Goal: Information Seeking & Learning: Learn about a topic

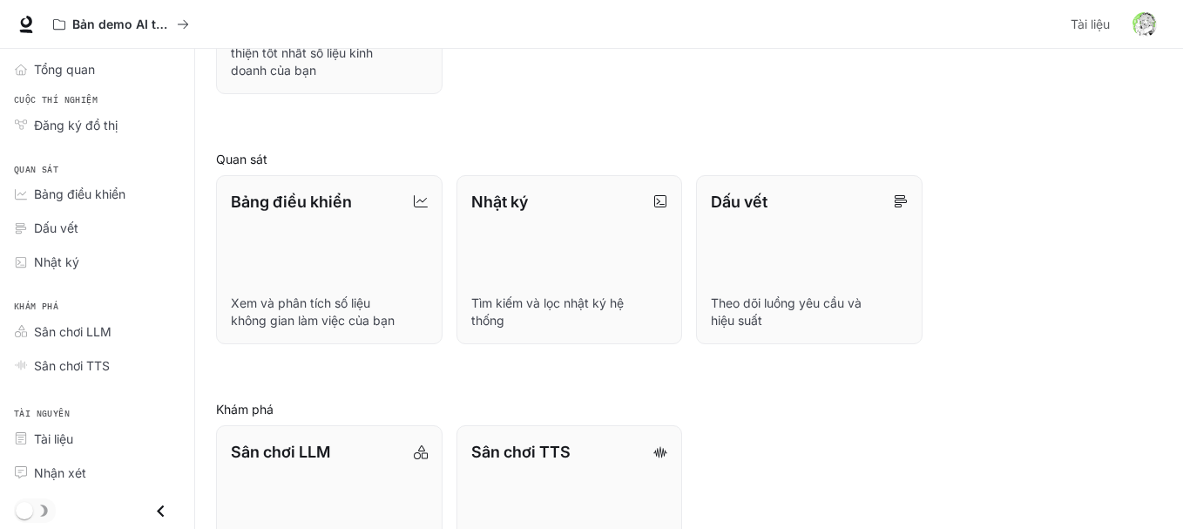
scroll to position [442, 0]
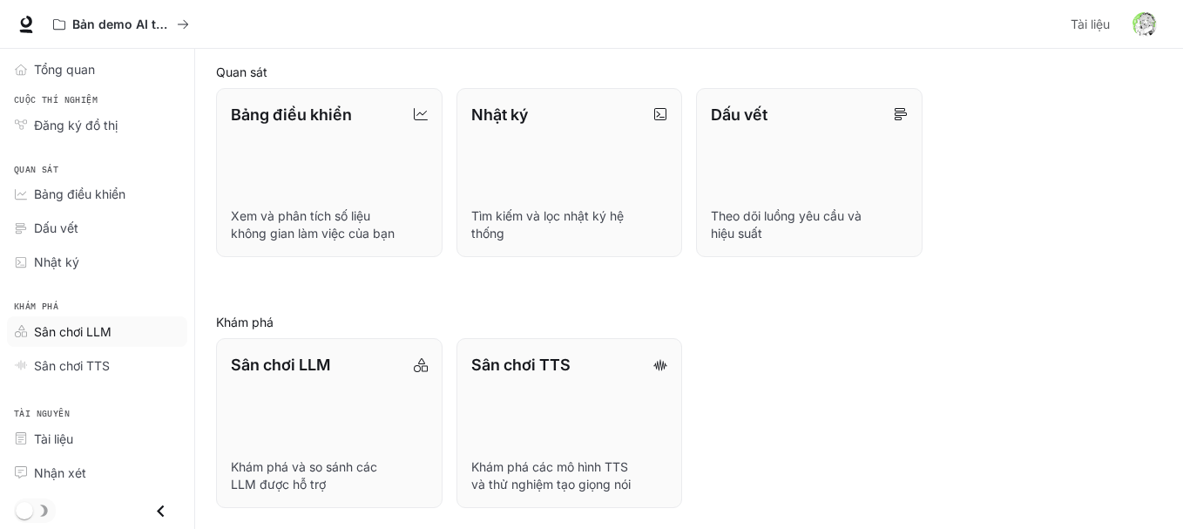
click at [93, 335] on font "Sân chơi LLM" at bounding box center [73, 331] width 78 height 15
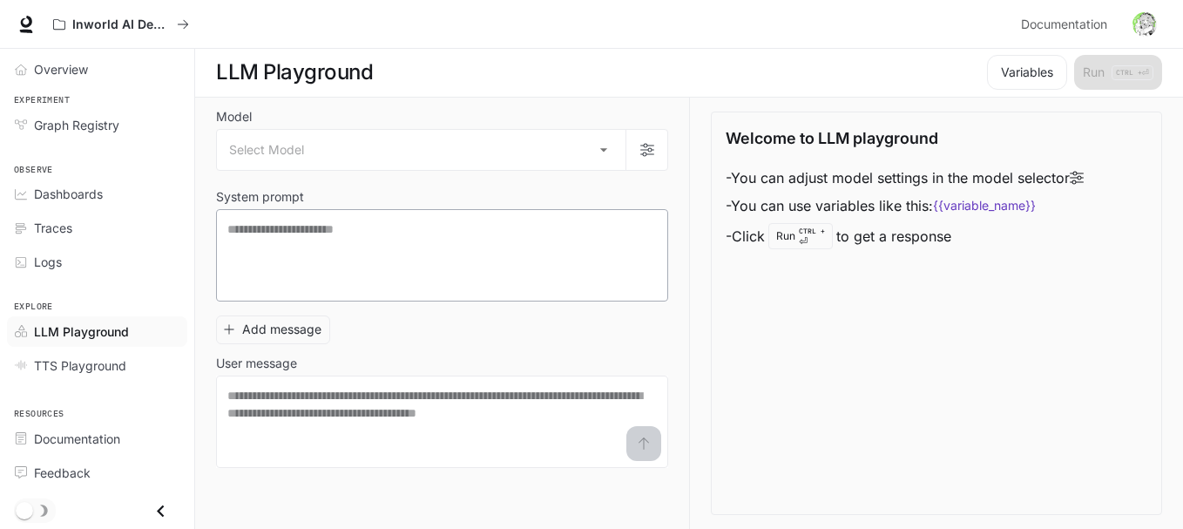
scroll to position [1, 0]
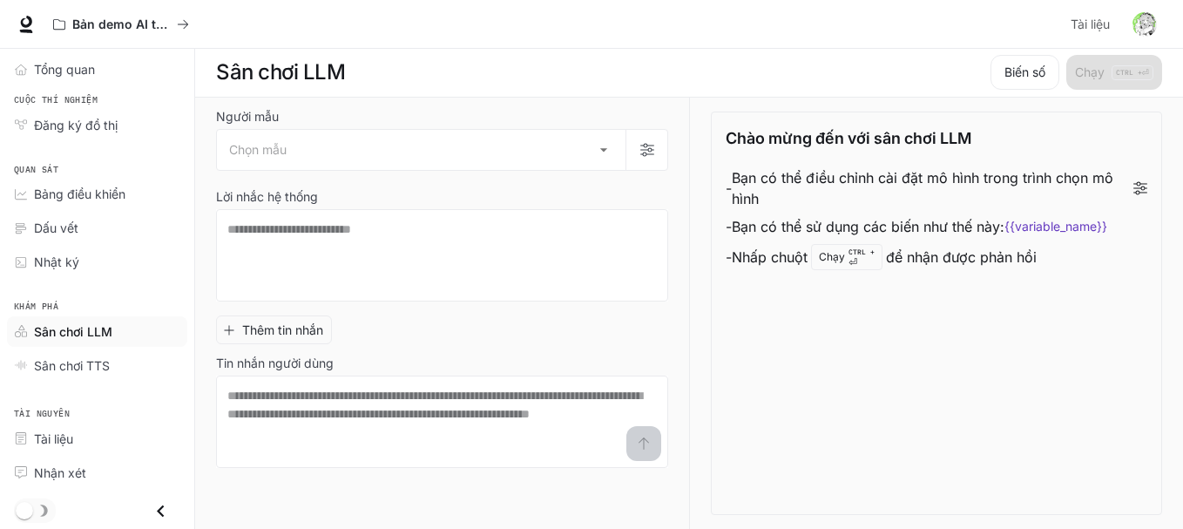
click at [159, 508] on icon "Đóng ngăn kéo" at bounding box center [161, 511] width 24 height 24
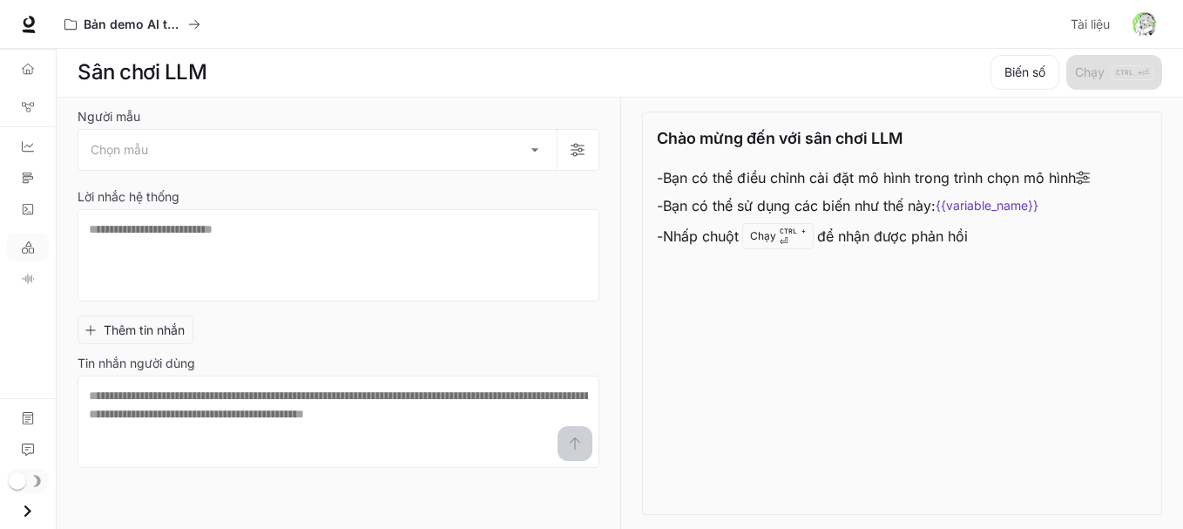
click at [23, 514] on icon "Open drawer" at bounding box center [28, 511] width 24 height 24
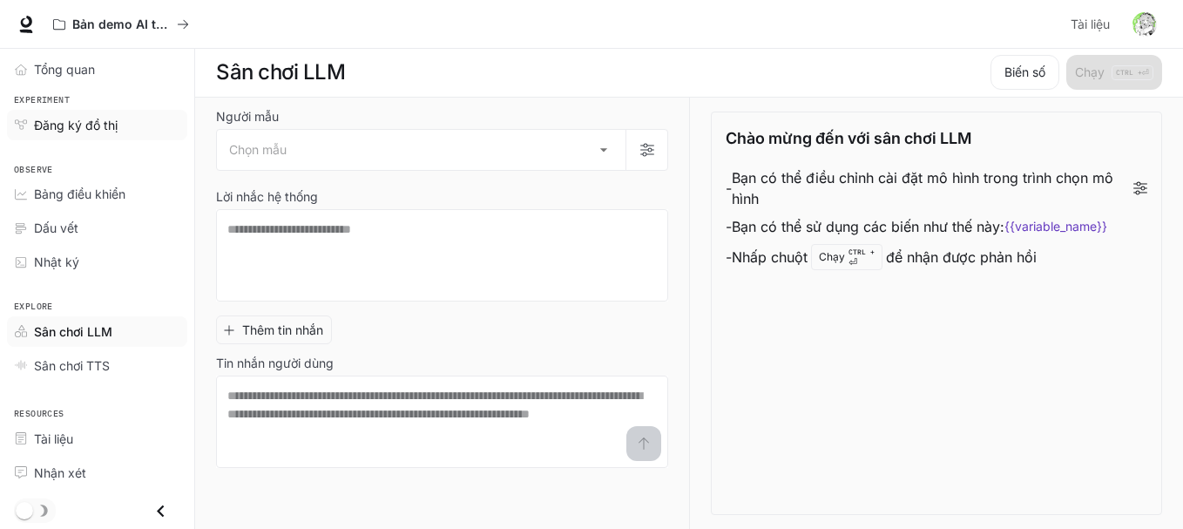
click at [108, 127] on font "Đăng ký đồ thị" at bounding box center [76, 125] width 84 height 15
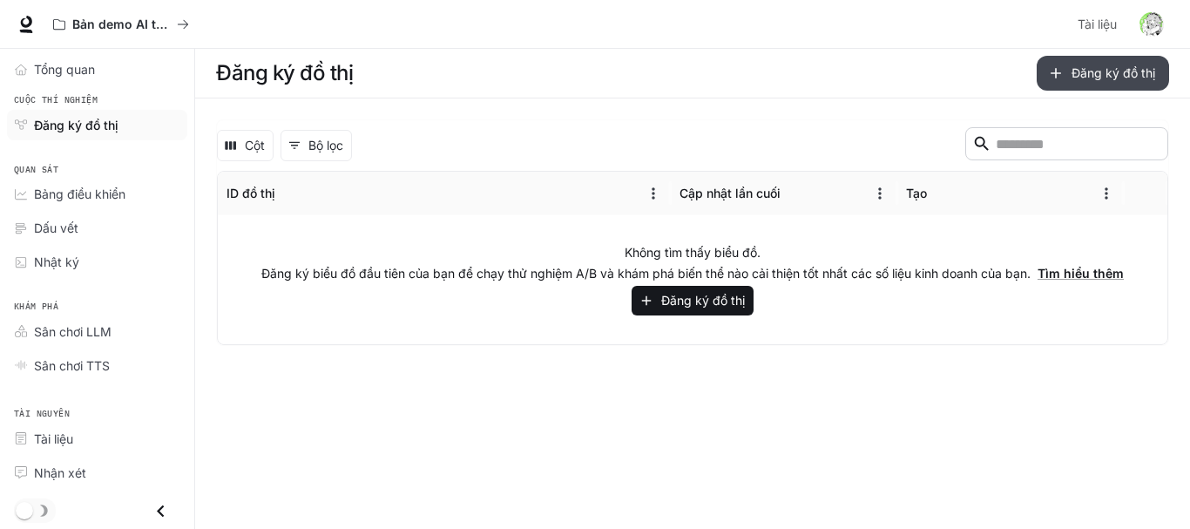
click at [1073, 71] on font "Đăng ký đồ thị" at bounding box center [1114, 72] width 84 height 15
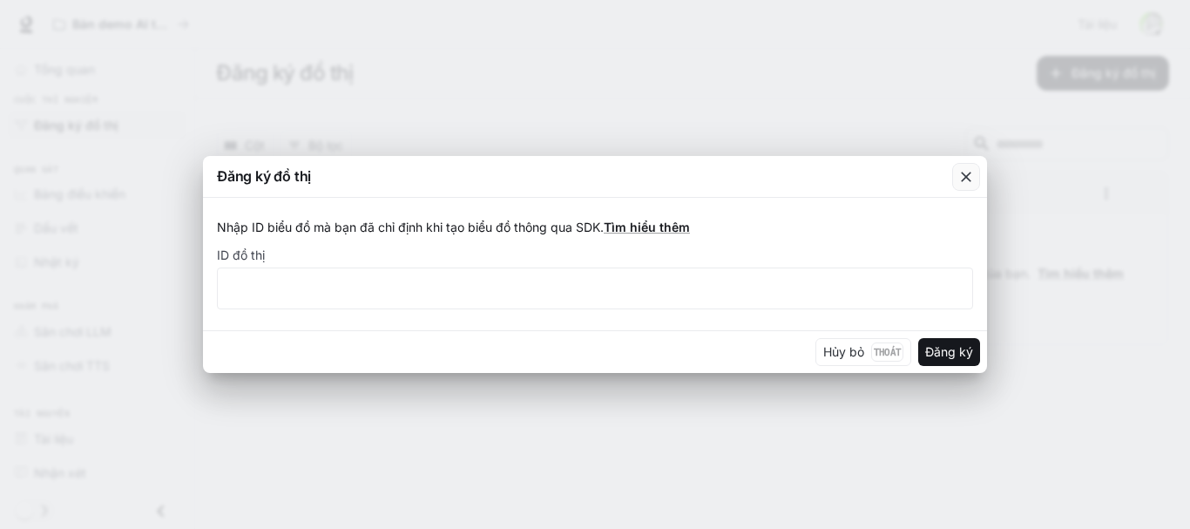
click at [966, 173] on icon "button" at bounding box center [966, 176] width 17 height 17
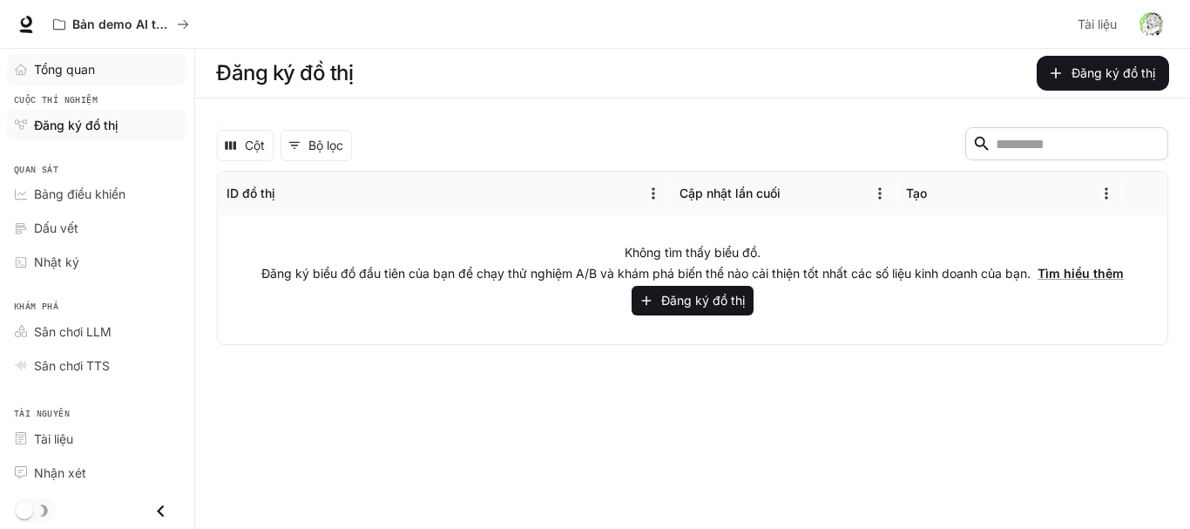
click at [81, 71] on font "Tổng quan" at bounding box center [64, 69] width 61 height 15
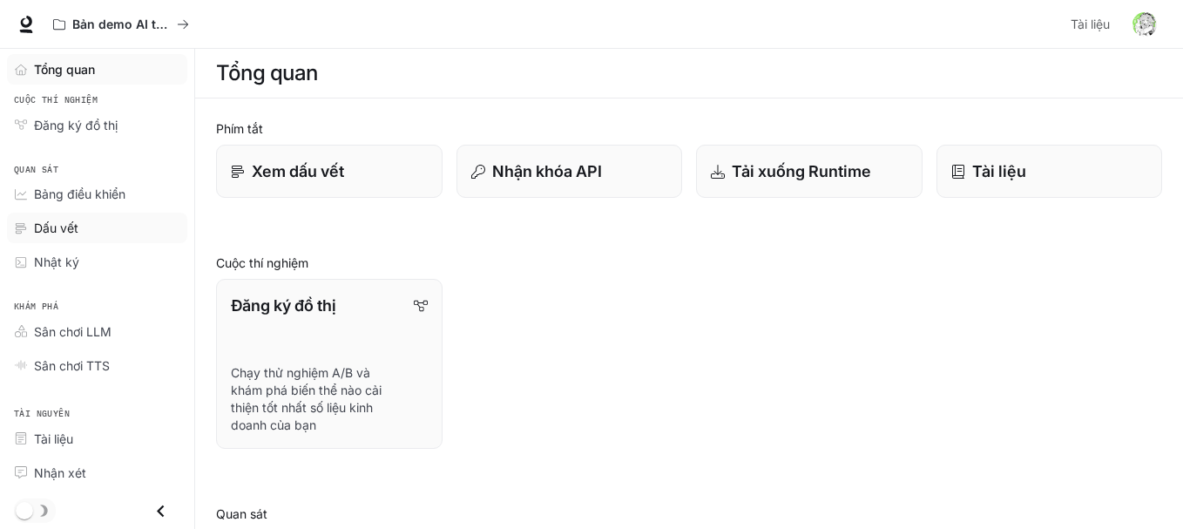
click at [92, 227] on div "Dấu vết" at bounding box center [107, 228] width 146 height 18
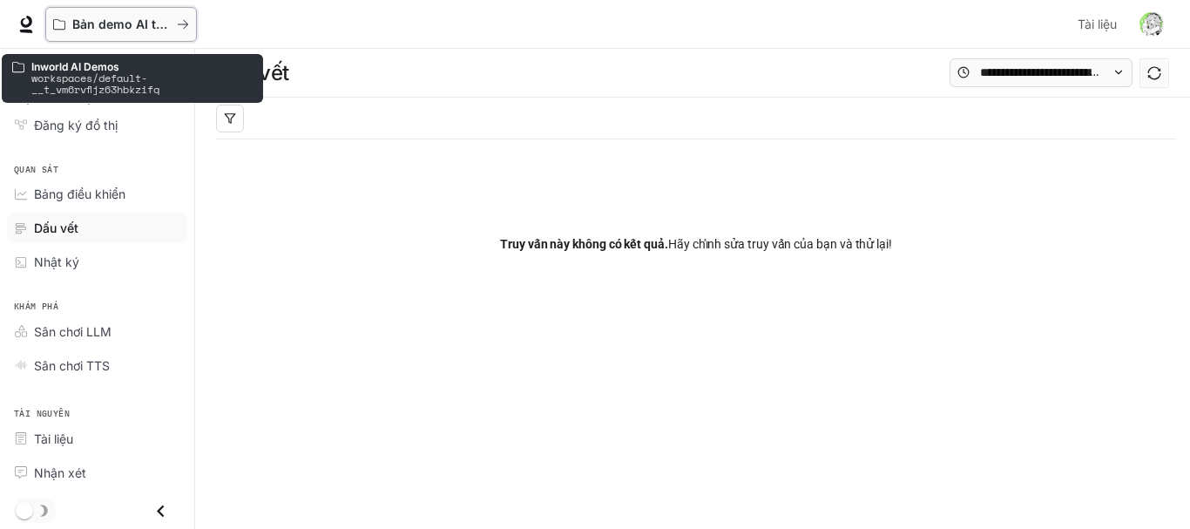
click at [159, 19] on font "Bản demo AI trong thế giới thực" at bounding box center [168, 24] width 192 height 15
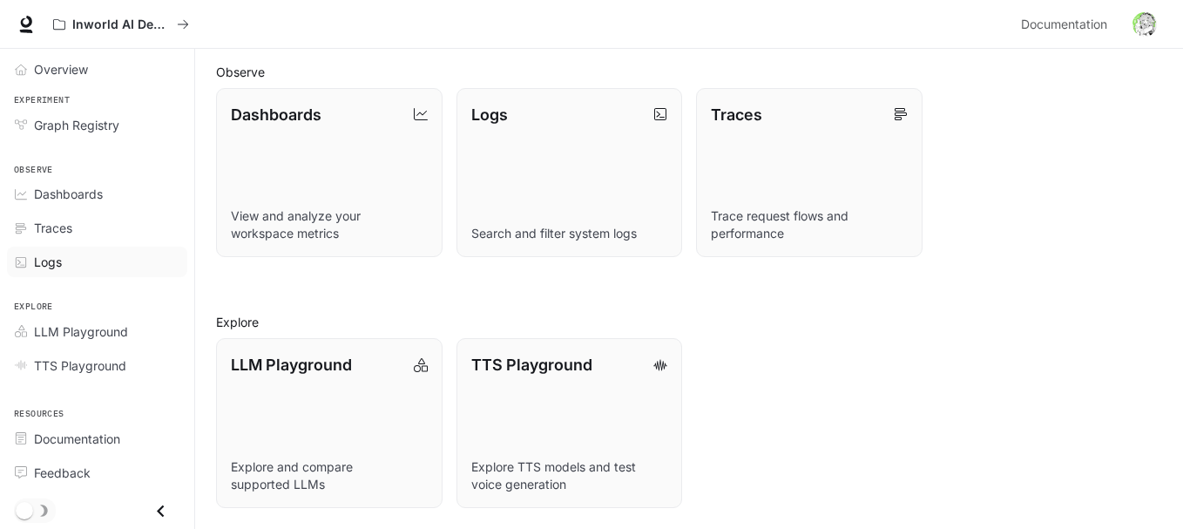
scroll to position [93, 0]
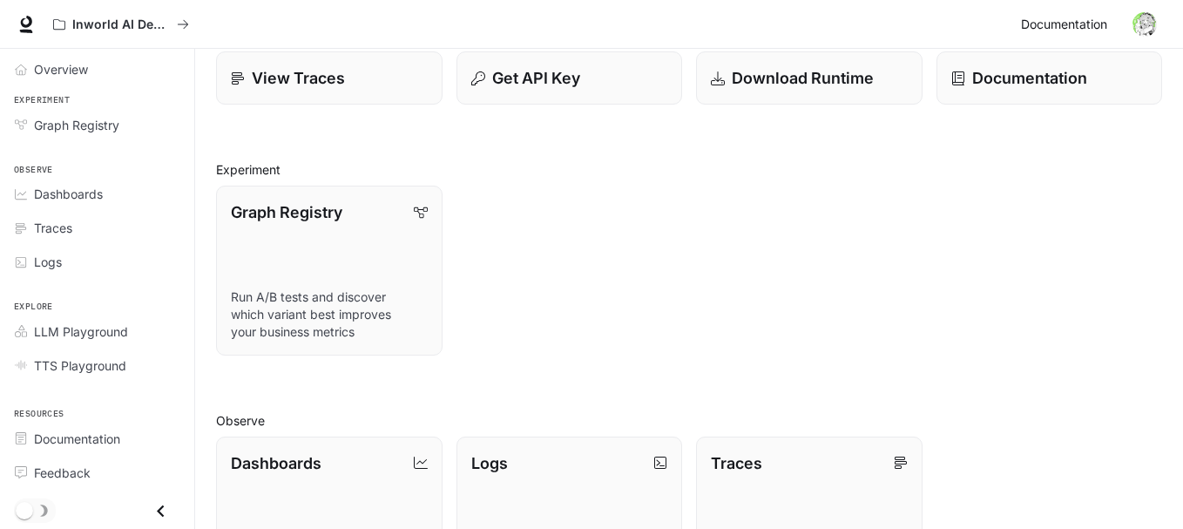
click at [1053, 24] on span "Documentation" at bounding box center [1064, 25] width 86 height 22
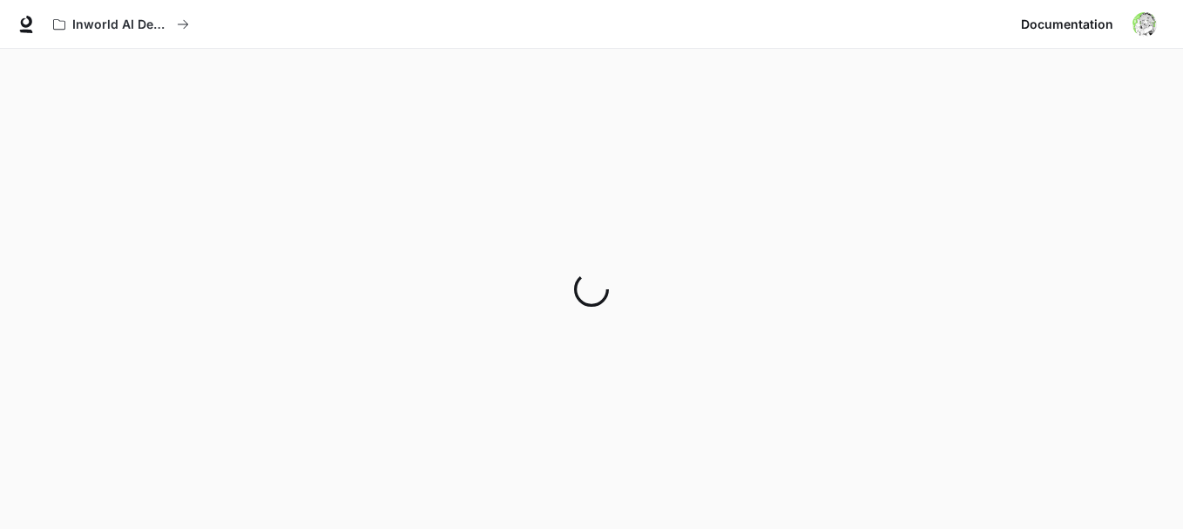
click at [1157, 24] on button "button" at bounding box center [1145, 24] width 35 height 35
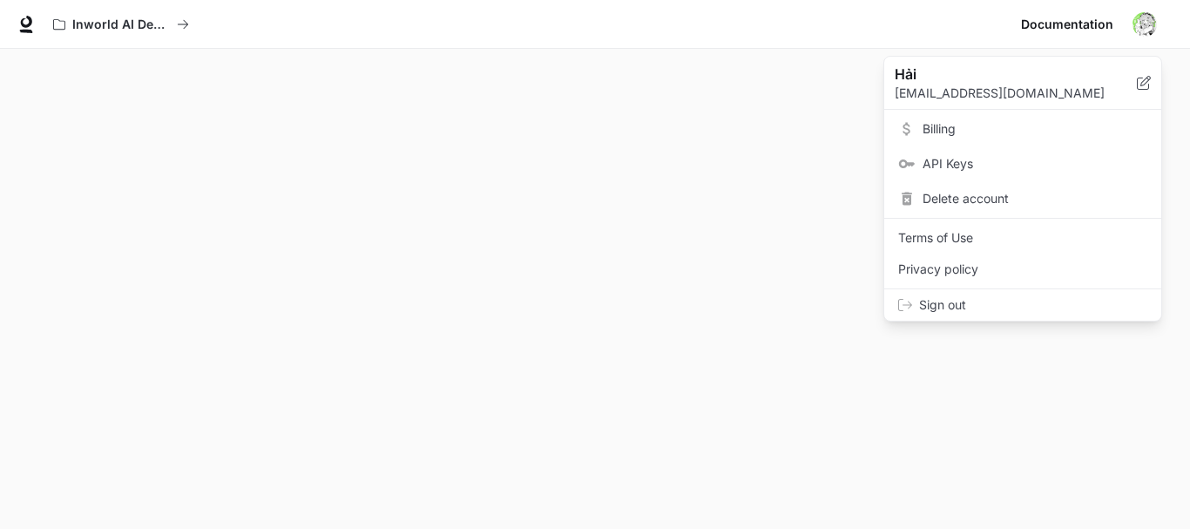
click at [0, 281] on div at bounding box center [595, 264] width 1190 height 529
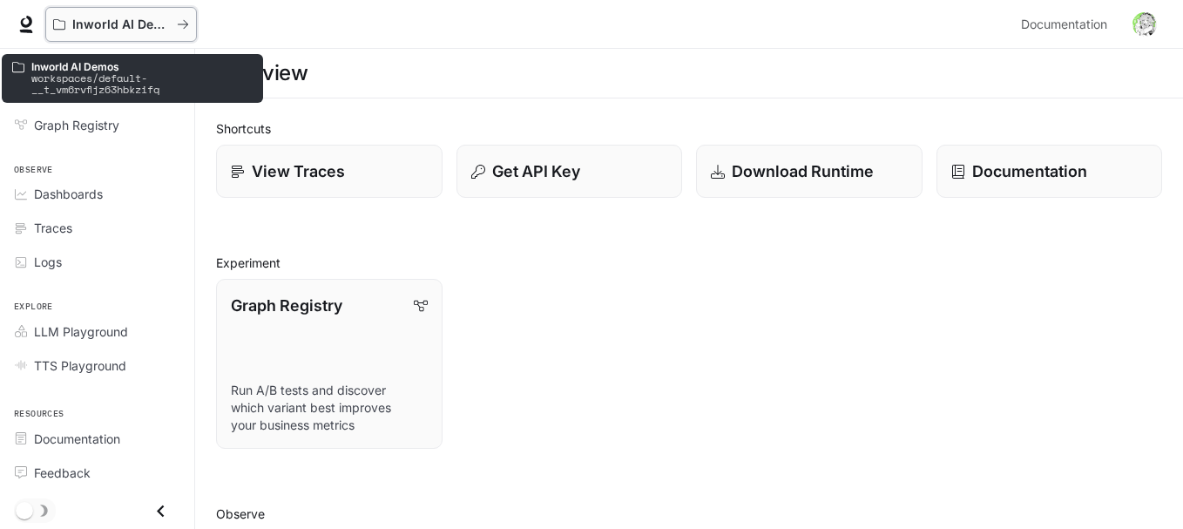
click at [127, 11] on button "Inworld AI Demos" at bounding box center [121, 24] width 152 height 35
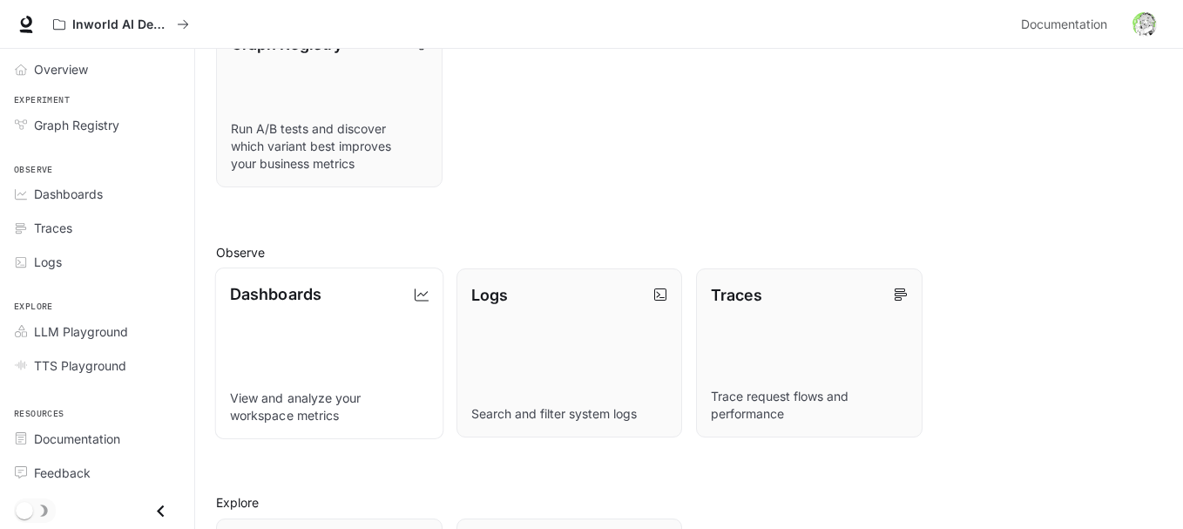
scroll to position [442, 0]
